Goal: Transaction & Acquisition: Subscribe to service/newsletter

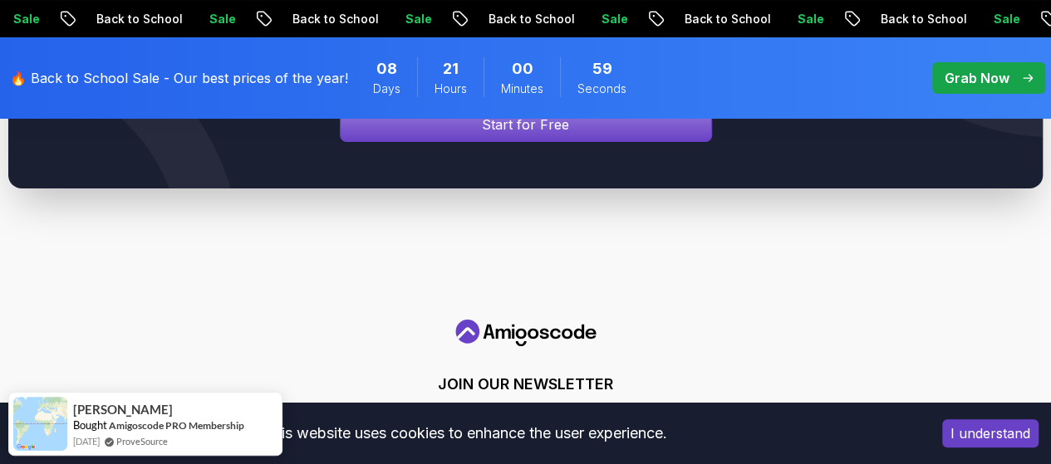
scroll to position [6109, 0]
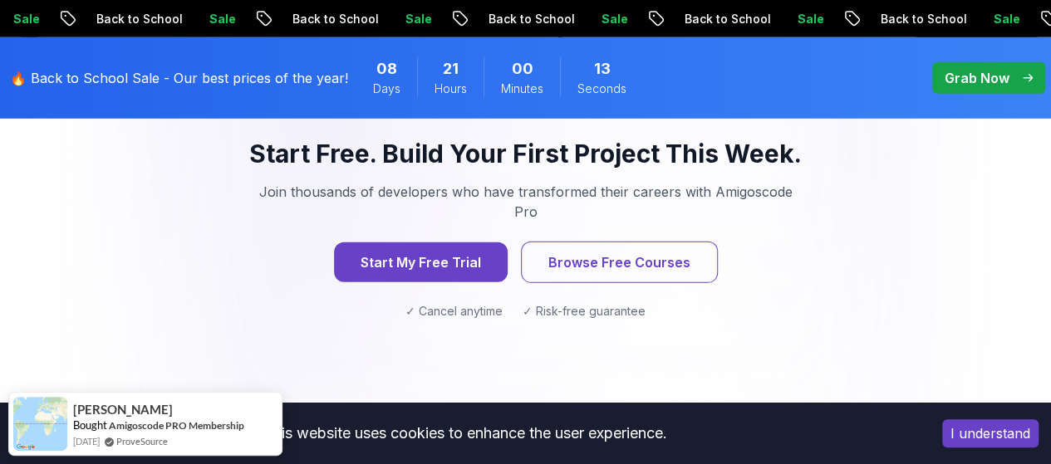
scroll to position [1911, 0]
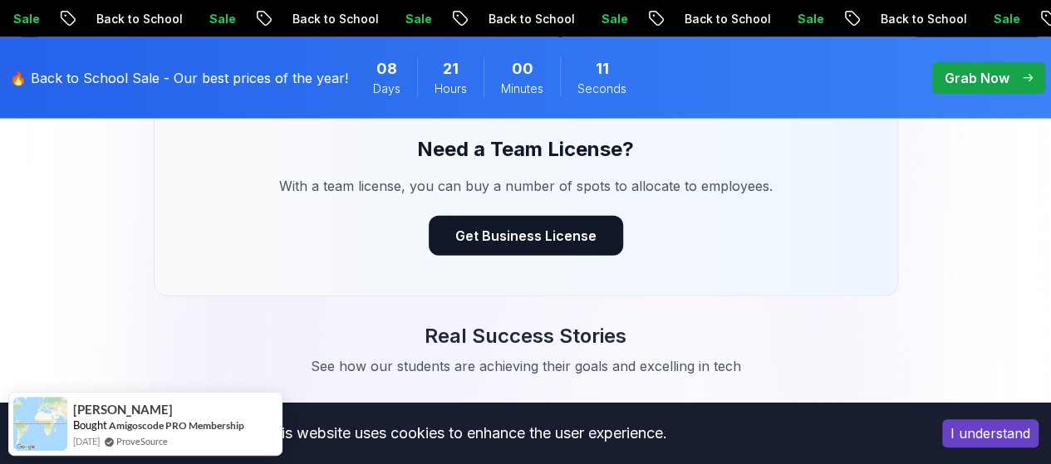
click at [988, 78] on p "Grab Now" at bounding box center [976, 78] width 65 height 20
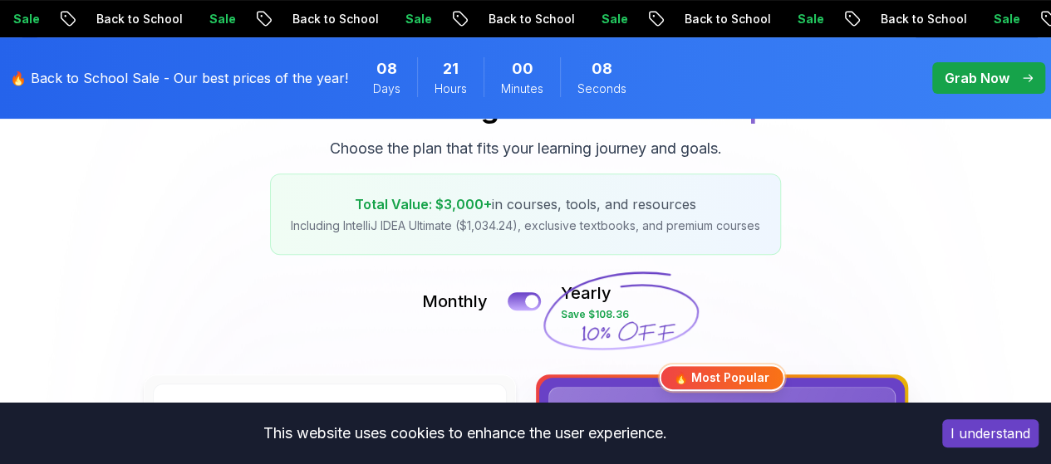
scroll to position [249, 0]
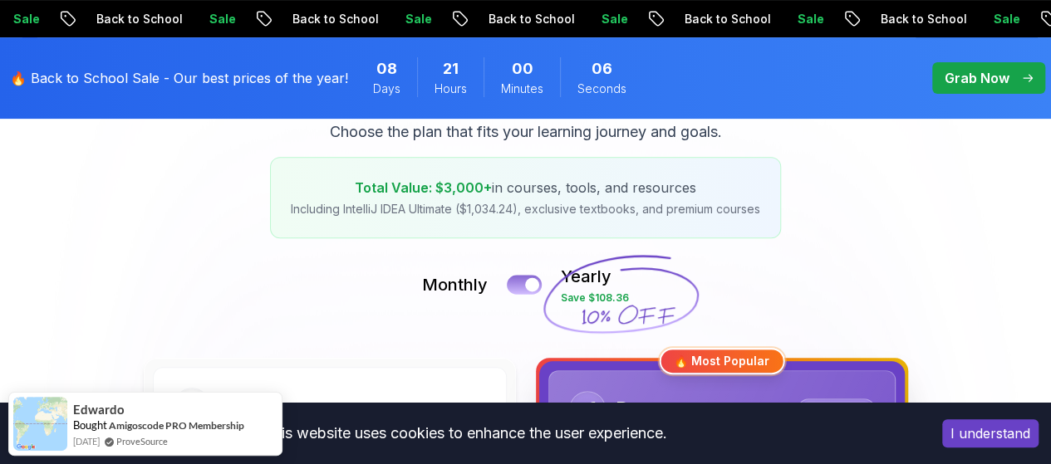
click at [514, 281] on button at bounding box center [524, 284] width 35 height 19
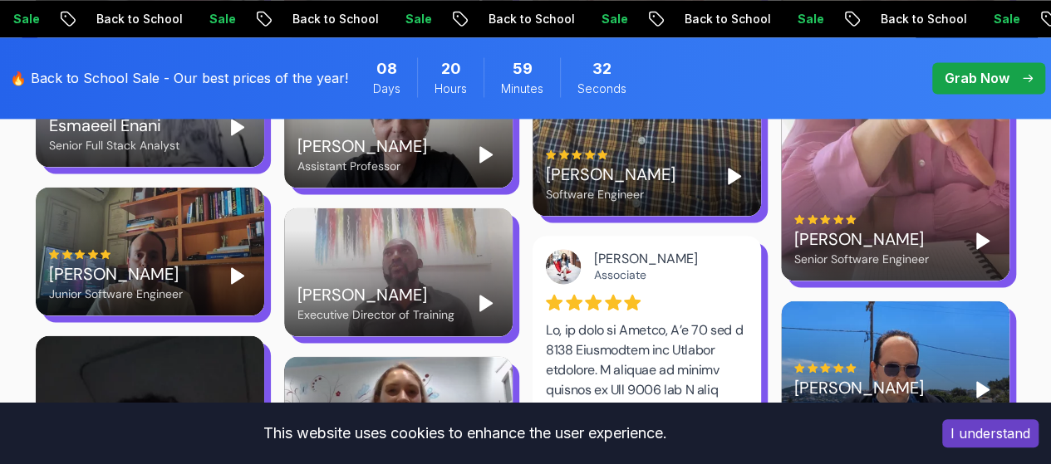
scroll to position [4103, 0]
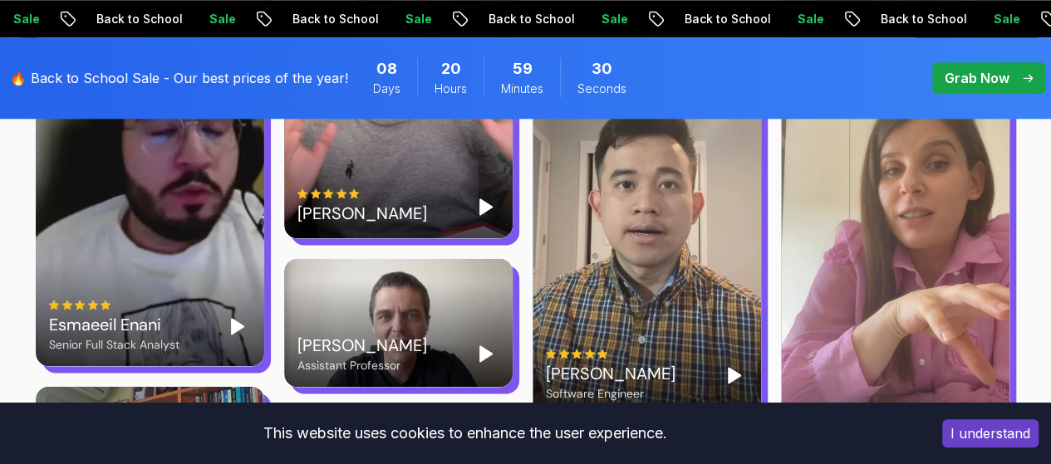
click at [998, 424] on button "I understand" at bounding box center [990, 433] width 96 height 28
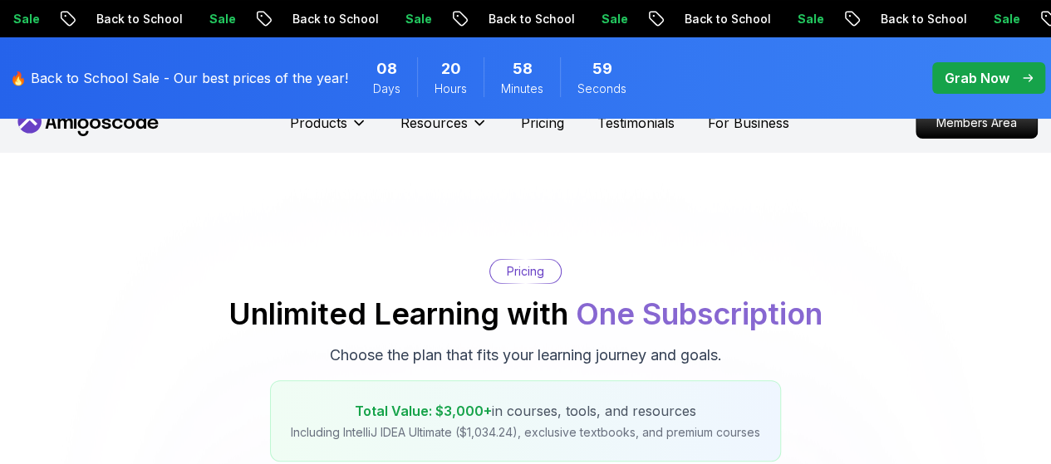
scroll to position [0, 0]
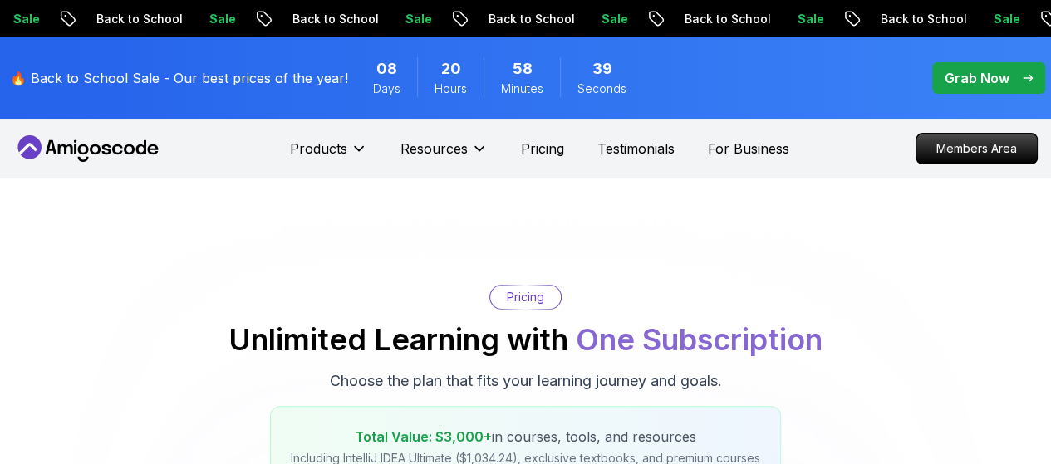
click at [977, 74] on p "Grab Now" at bounding box center [976, 78] width 65 height 20
click at [977, 75] on p "Grab Now" at bounding box center [976, 78] width 65 height 20
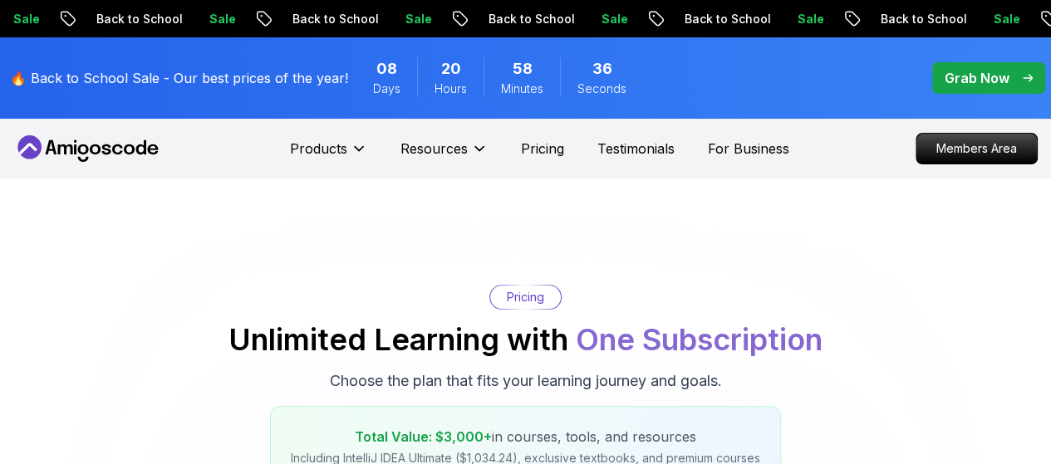
click at [977, 75] on p "Grab Now" at bounding box center [976, 78] width 65 height 20
click at [986, 76] on p "Grab Now" at bounding box center [976, 78] width 65 height 20
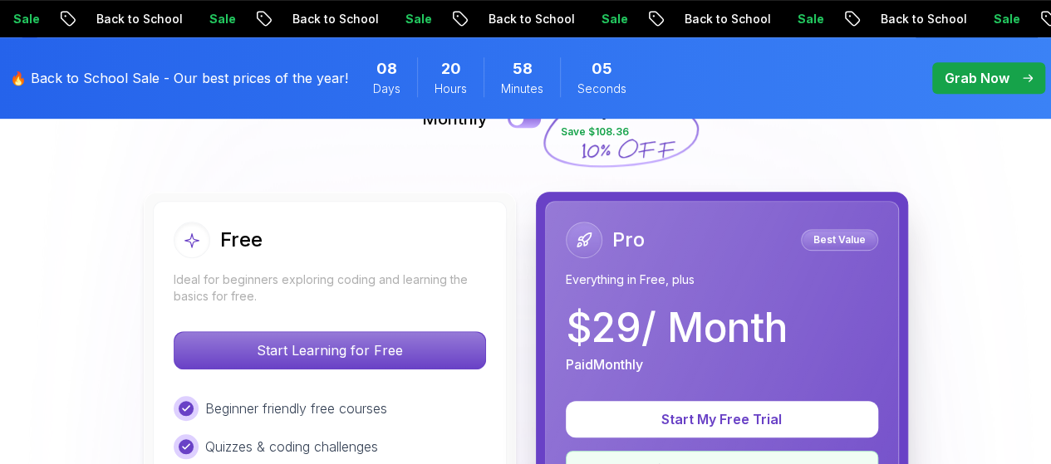
scroll to position [332, 0]
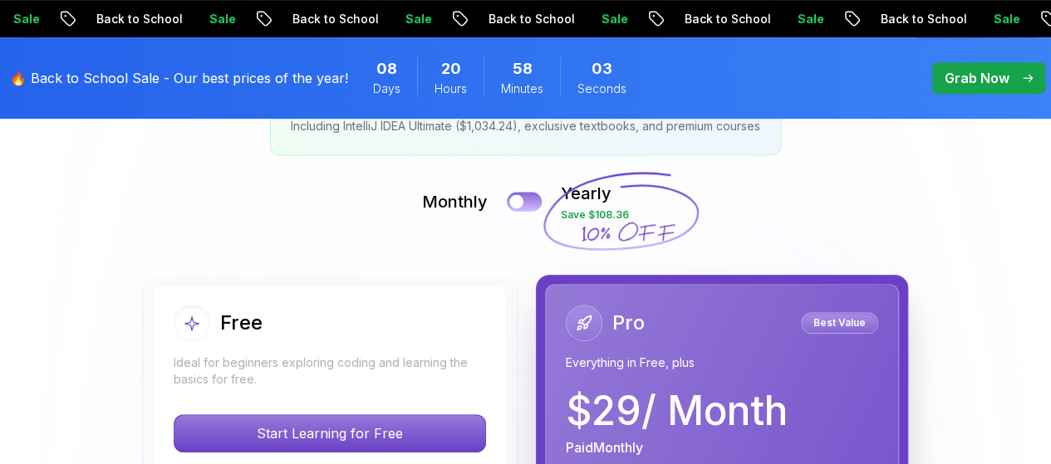
click at [527, 202] on button at bounding box center [524, 201] width 35 height 19
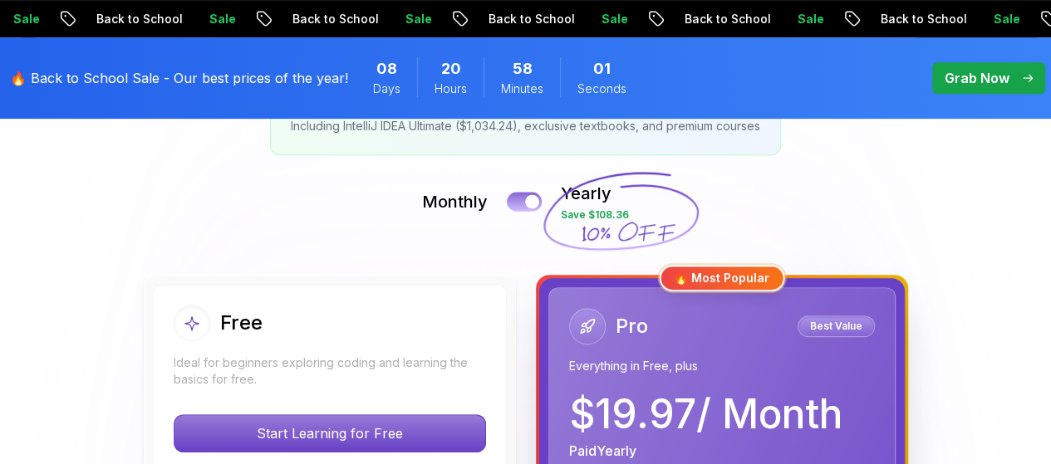
click at [521, 200] on button at bounding box center [524, 201] width 35 height 19
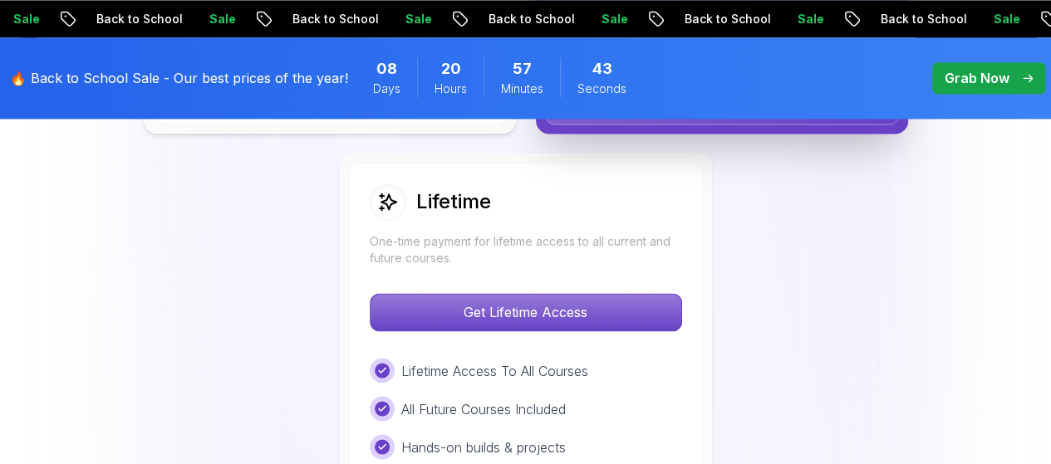
scroll to position [1246, 0]
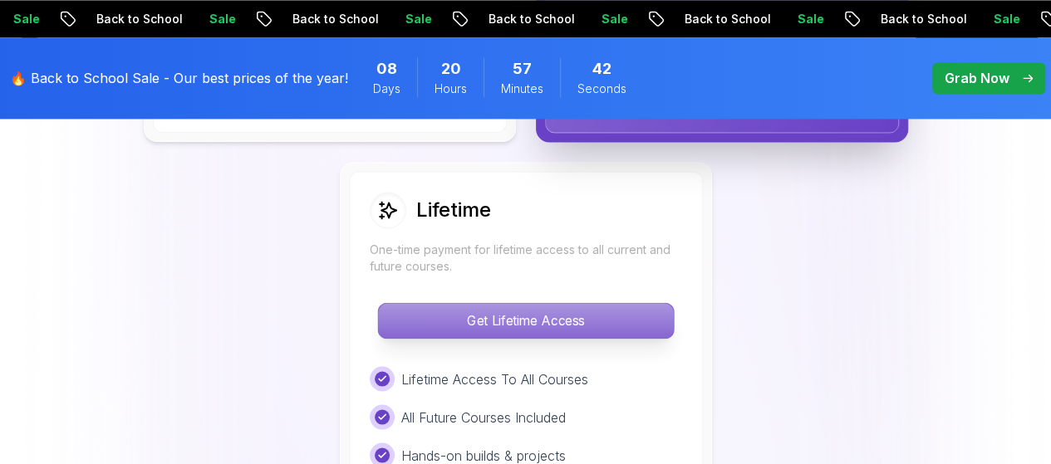
click at [507, 316] on p "Get Lifetime Access" at bounding box center [525, 320] width 295 height 35
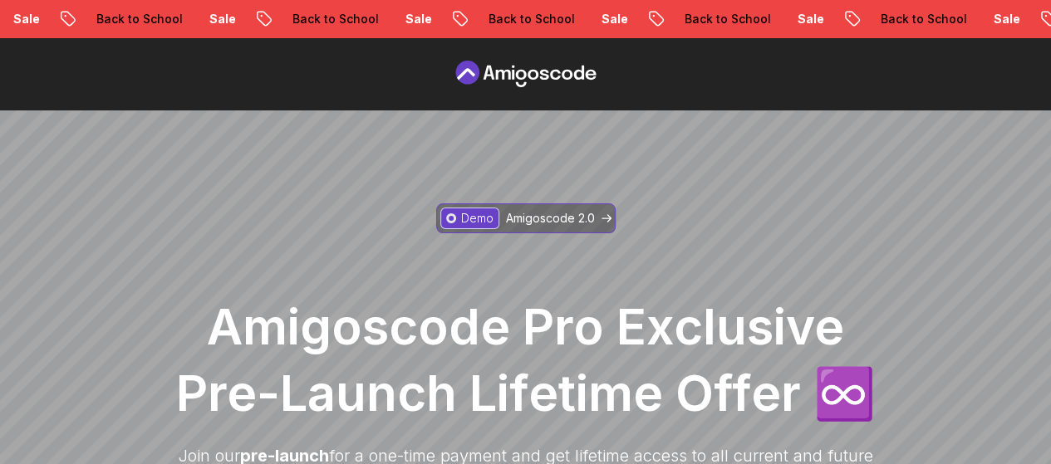
click at [484, 216] on p "Demo" at bounding box center [477, 218] width 32 height 17
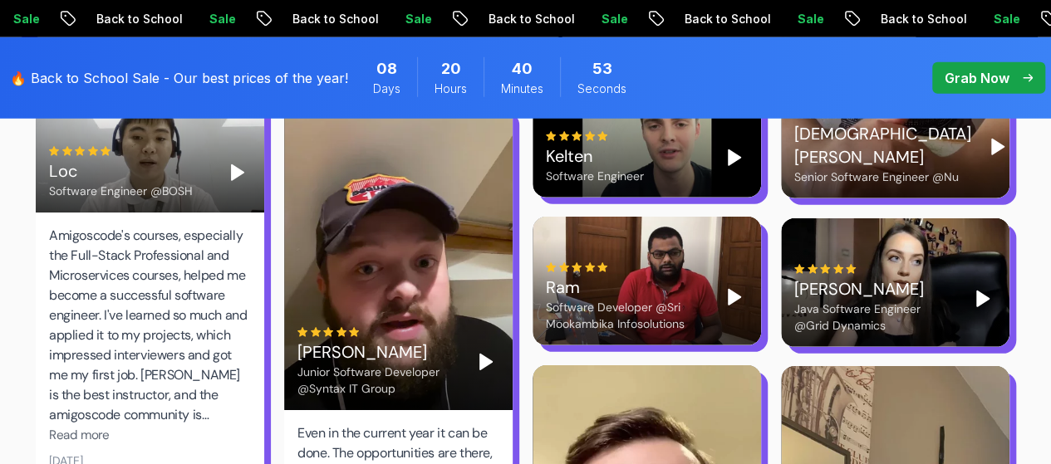
scroll to position [4857, 0]
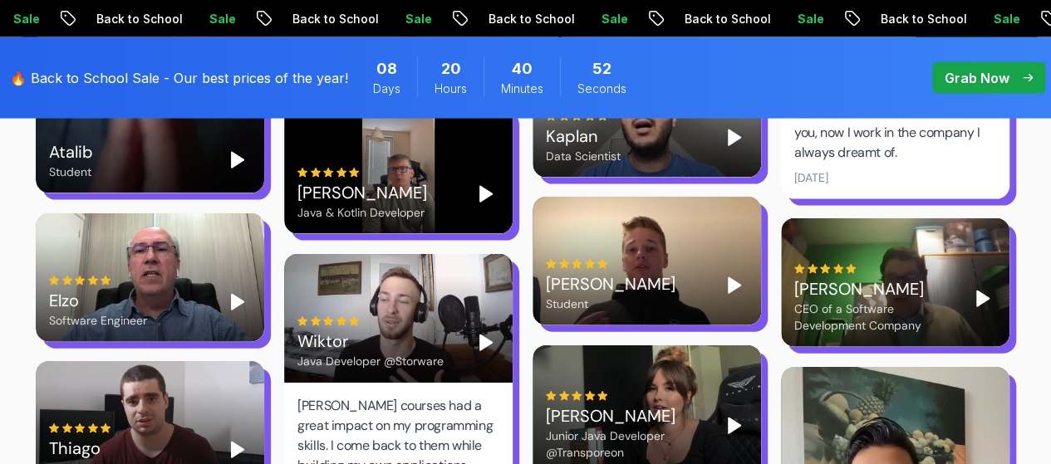
click at [959, 74] on p "Grab Now" at bounding box center [976, 78] width 65 height 20
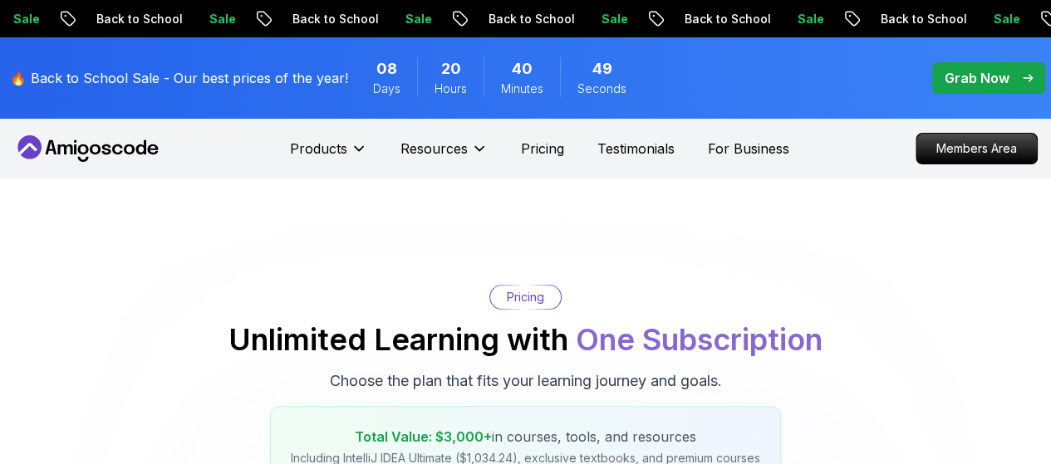
click at [959, 74] on p "Grab Now" at bounding box center [976, 78] width 65 height 20
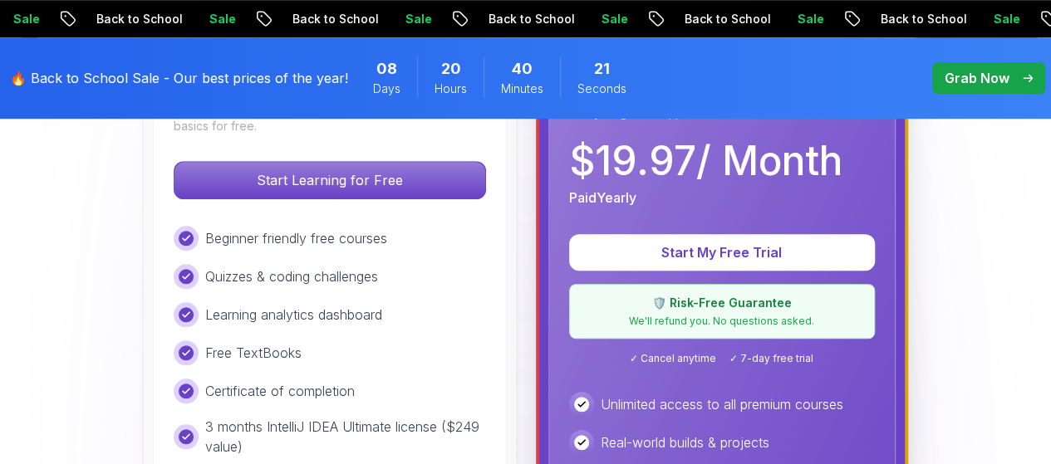
scroll to position [665, 0]
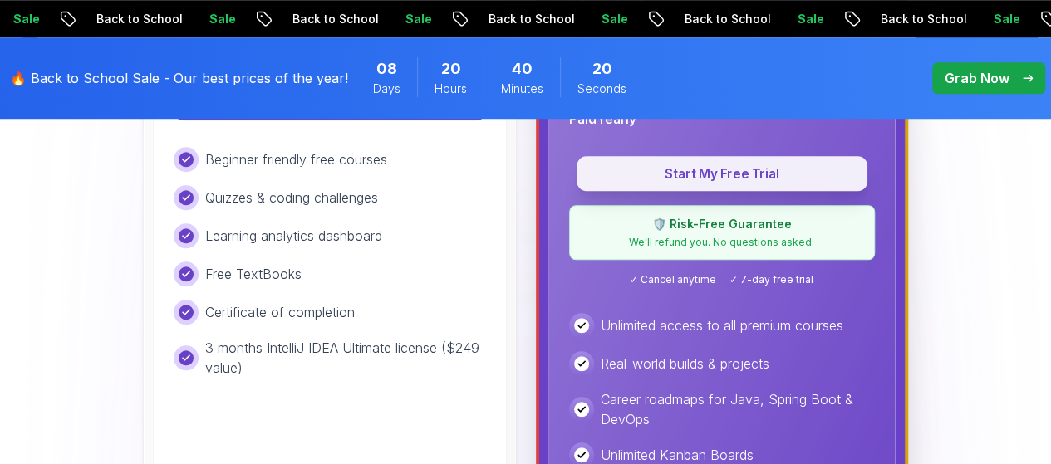
click at [709, 172] on p "Start My Free Trial" at bounding box center [722, 173] width 253 height 19
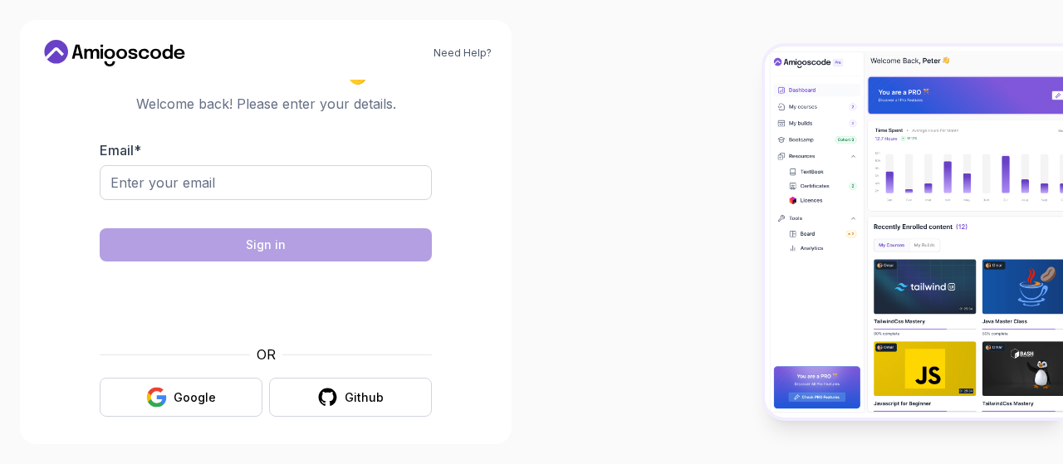
scroll to position [23, 0]
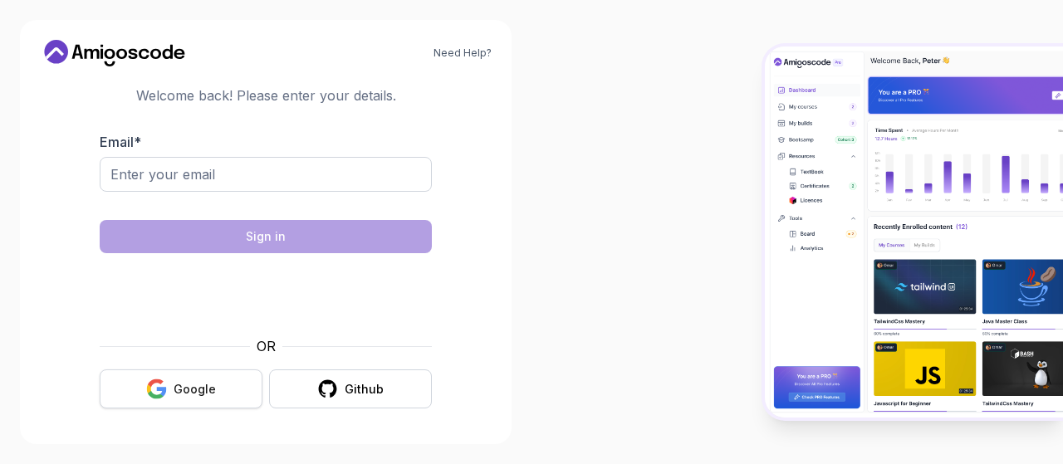
click at [189, 386] on div "Google" at bounding box center [195, 389] width 42 height 17
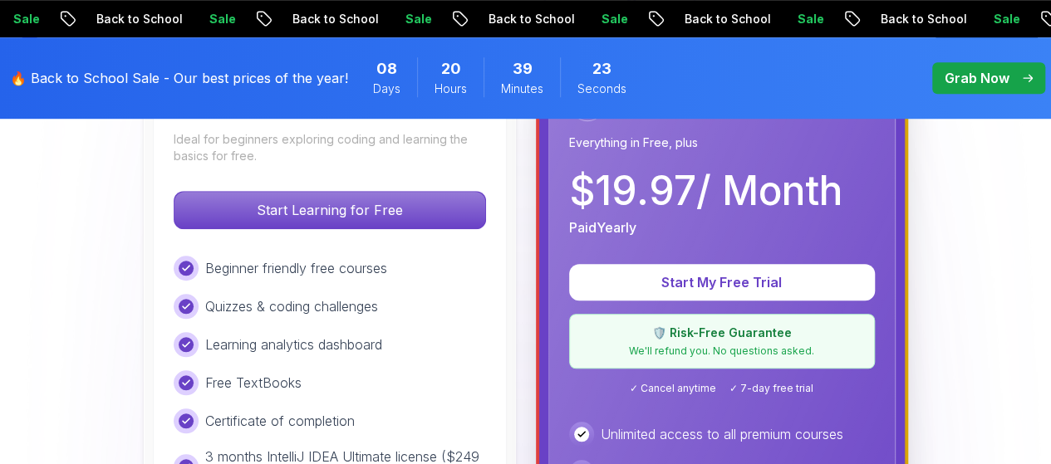
scroll to position [581, 0]
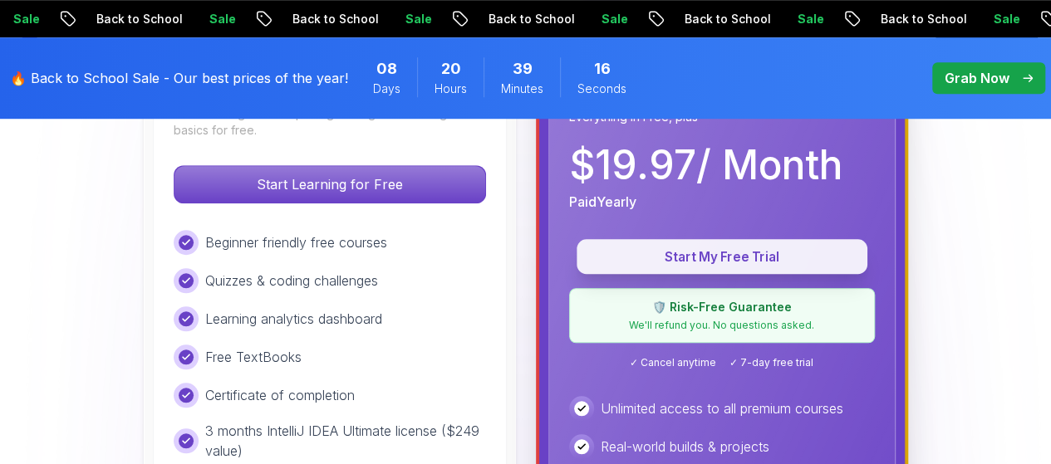
click at [718, 258] on p "Start My Free Trial" at bounding box center [722, 257] width 253 height 19
click at [710, 255] on p "Start My Free Trial" at bounding box center [722, 257] width 253 height 19
